Goal: Task Accomplishment & Management: Use online tool/utility

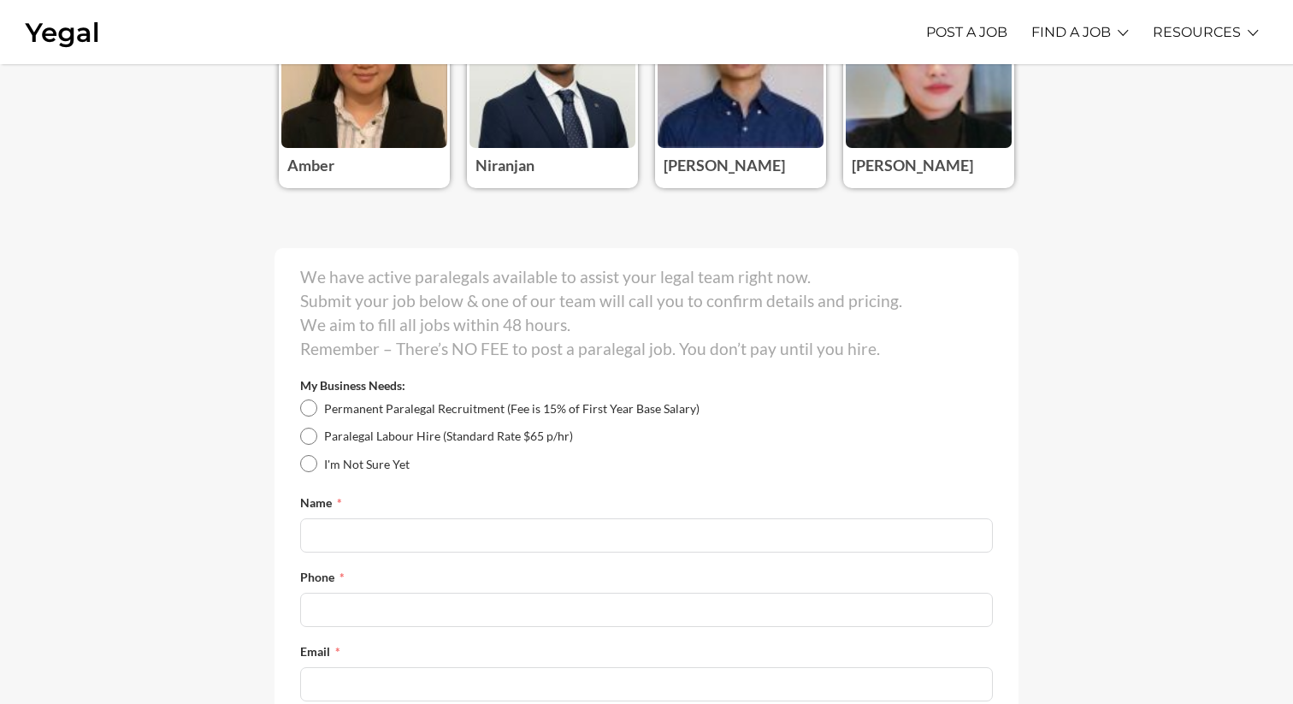
scroll to position [209, 0]
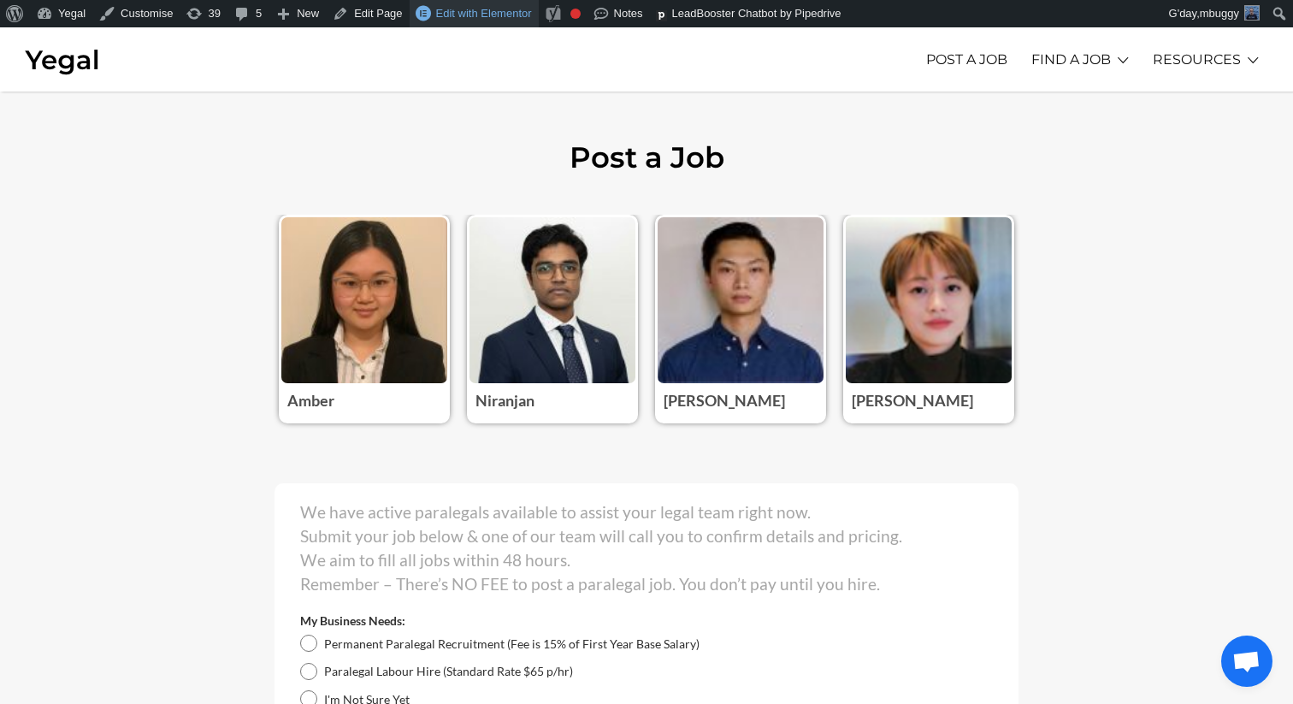
click at [466, 9] on span "Edit with Elementor" at bounding box center [484, 13] width 96 height 13
